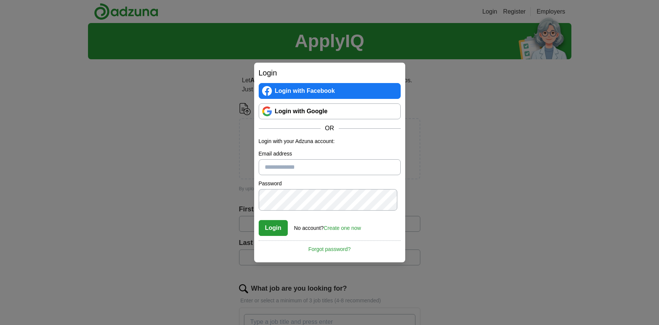
click at [334, 162] on input "Email address" at bounding box center [330, 167] width 142 height 16
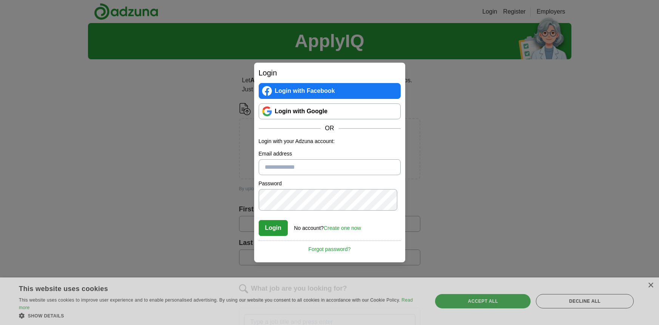
type input "**********"
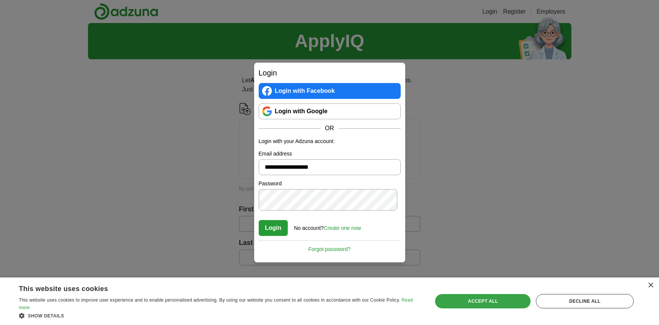
click at [471, 302] on div "Accept all" at bounding box center [482, 301] width 95 height 14
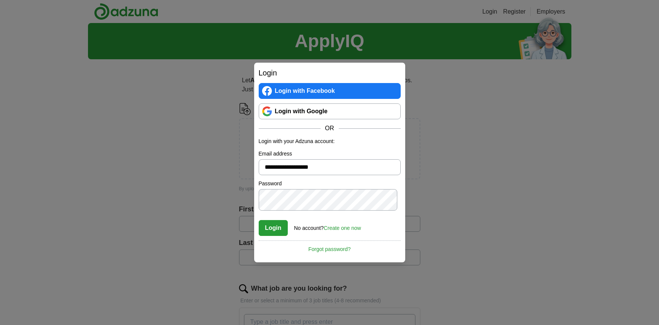
click at [259, 220] on button "Login" at bounding box center [273, 228] width 29 height 16
click at [323, 103] on link "Login with Google" at bounding box center [330, 111] width 142 height 16
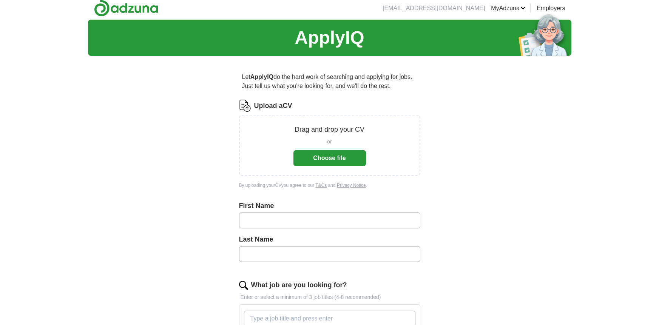
scroll to position [7, 0]
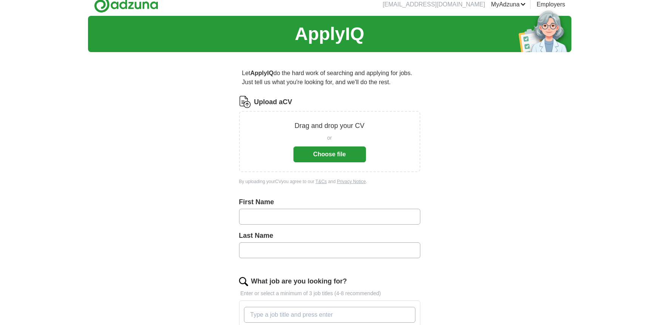
click at [327, 162] on button "Choose file" at bounding box center [329, 154] width 72 height 16
click at [322, 162] on button "Choose file" at bounding box center [329, 154] width 72 height 16
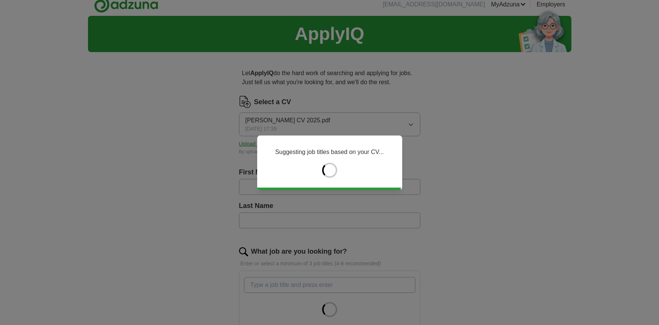
type input "*******"
type input "******"
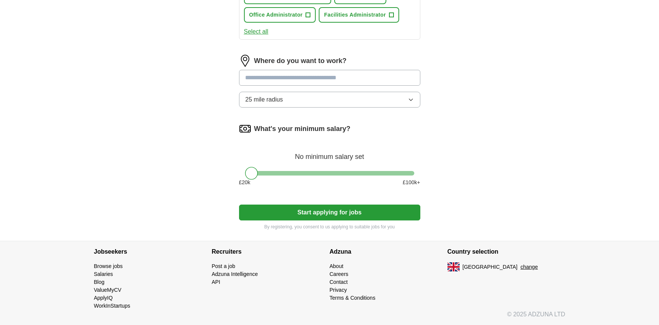
scroll to position [417, 0]
click at [310, 18] on span "+" at bounding box center [308, 15] width 5 height 6
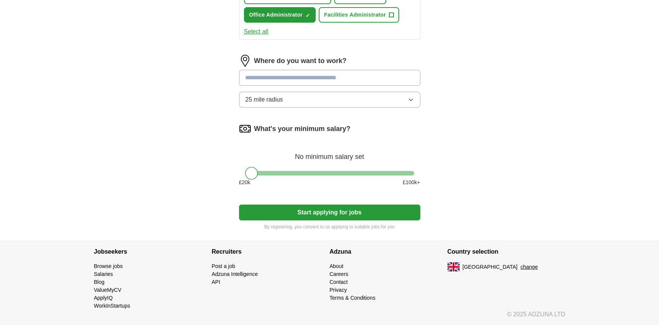
scroll to position [558, 0]
click at [306, 86] on input "text" at bounding box center [329, 78] width 181 height 16
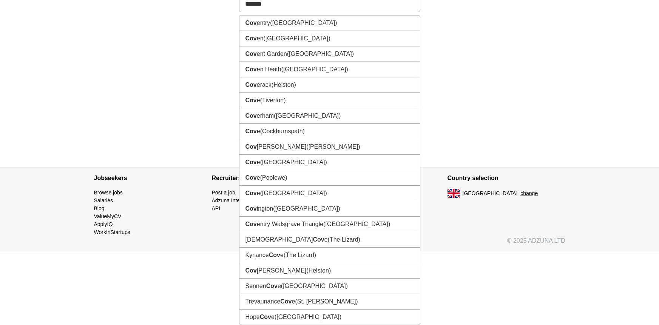
type input "********"
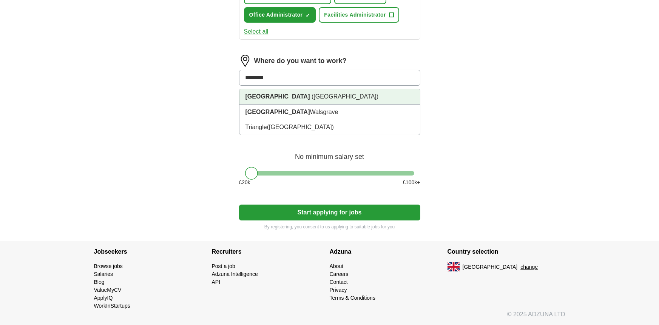
click at [328, 100] on span "([GEOGRAPHIC_DATA])" at bounding box center [344, 96] width 67 height 6
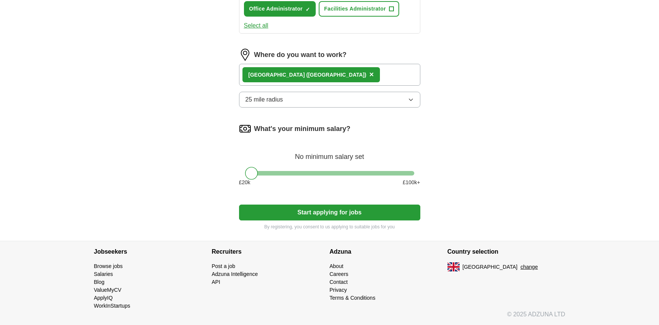
click at [319, 108] on button "25 mile radius" at bounding box center [329, 100] width 181 height 16
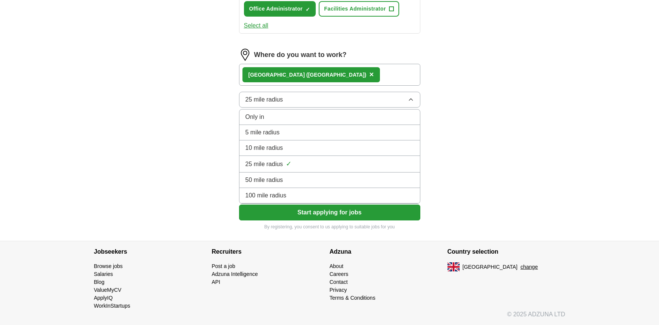
click at [317, 137] on div "5 mile radius" at bounding box center [329, 132] width 168 height 9
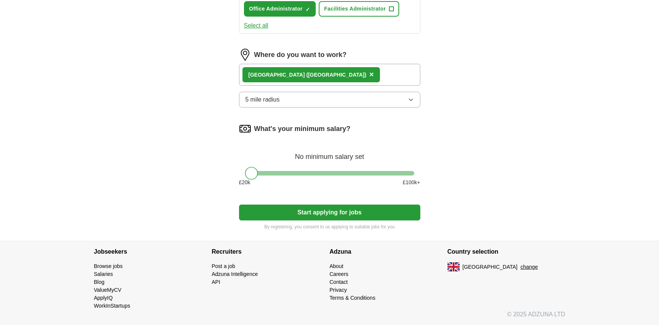
scroll to position [648, 0]
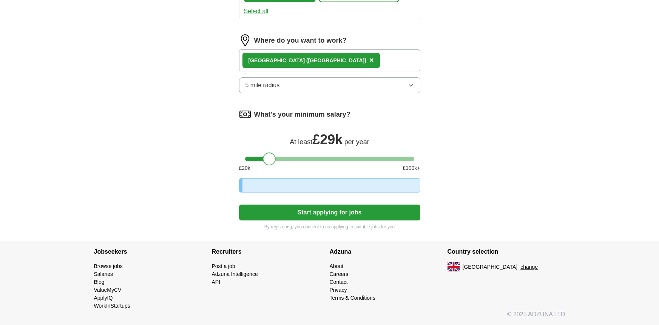
click at [268, 161] on div at bounding box center [329, 159] width 169 height 5
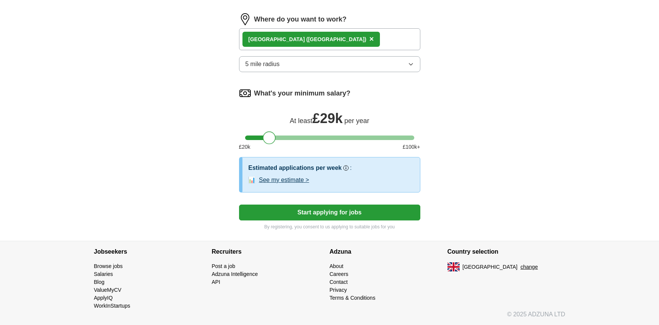
click at [273, 144] on div at bounding box center [269, 137] width 13 height 13
click at [257, 140] on div at bounding box center [329, 137] width 169 height 5
click at [345, 220] on button "Start applying for jobs" at bounding box center [329, 213] width 181 height 16
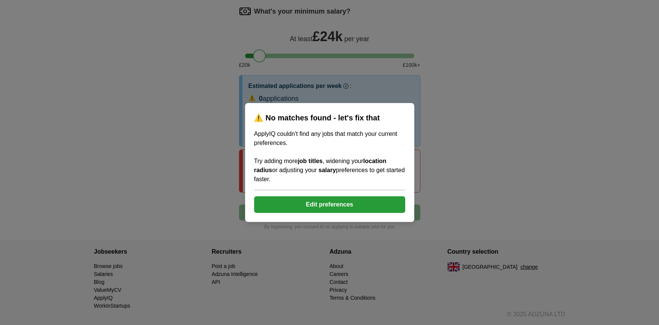
click at [393, 213] on button "Edit preferences" at bounding box center [329, 204] width 151 height 17
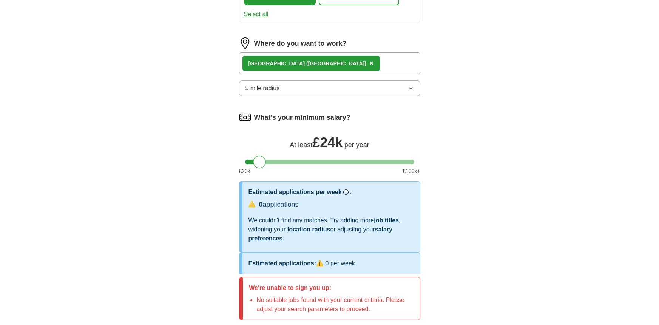
scroll to position [395, 0]
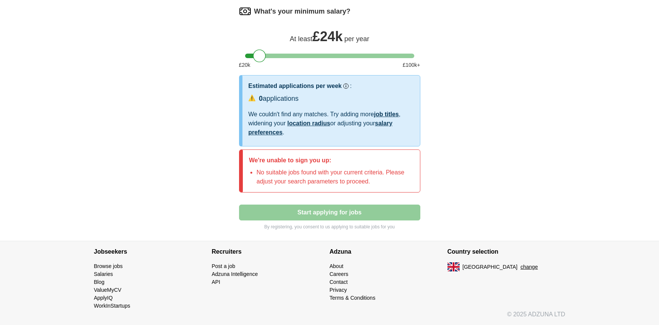
scroll to position [796, 0]
click at [269, 58] on div at bounding box center [329, 56] width 169 height 5
click at [256, 58] on div at bounding box center [329, 56] width 169 height 5
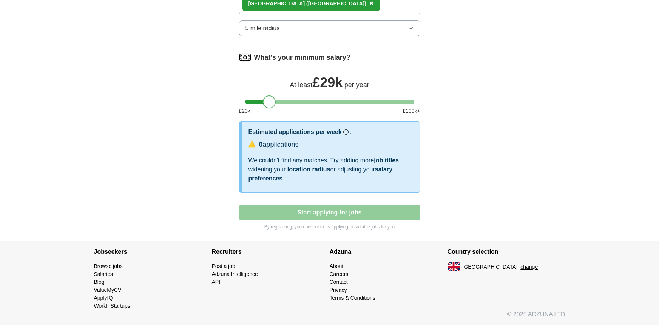
click at [268, 100] on div at bounding box center [329, 102] width 169 height 5
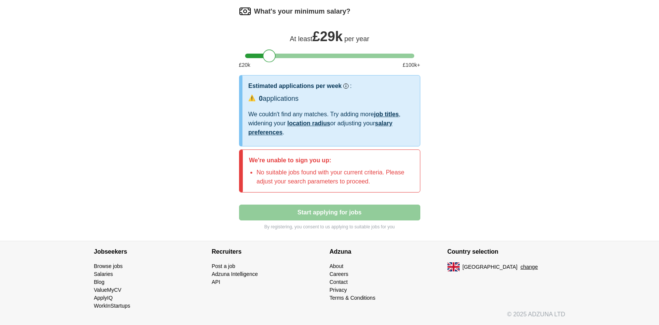
click at [263, 62] on div at bounding box center [269, 55] width 13 height 13
click at [259, 58] on div at bounding box center [329, 56] width 169 height 5
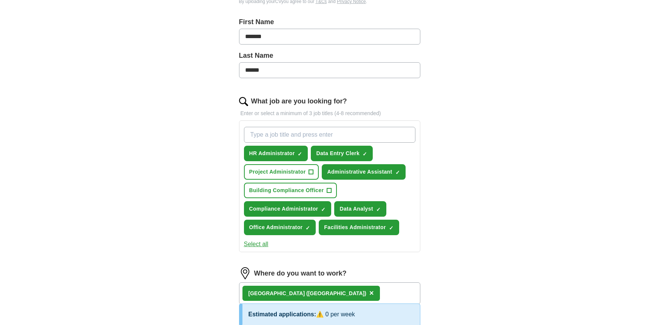
scroll to position [152, 0]
